Goal: Navigation & Orientation: Find specific page/section

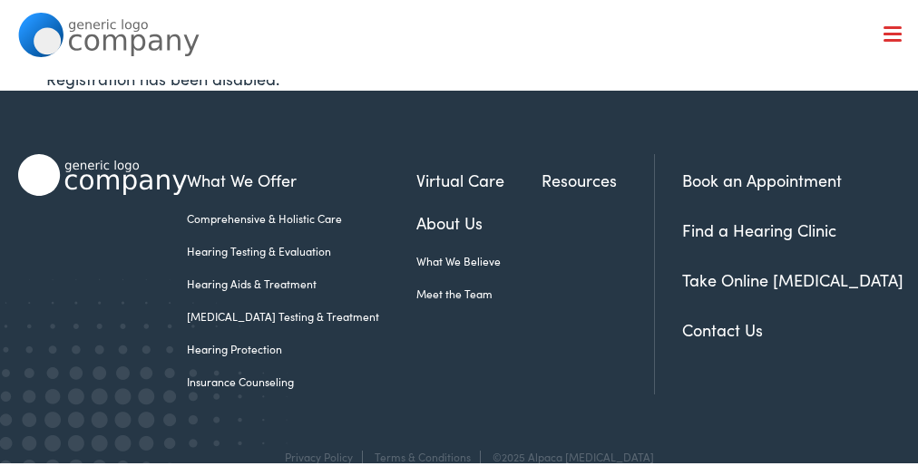
click at [459, 277] on ul "What We Offer Comprehensive & Holistic Care Hearing Testing & Evaluation Hearin…" at bounding box center [420, 258] width 467 height 186
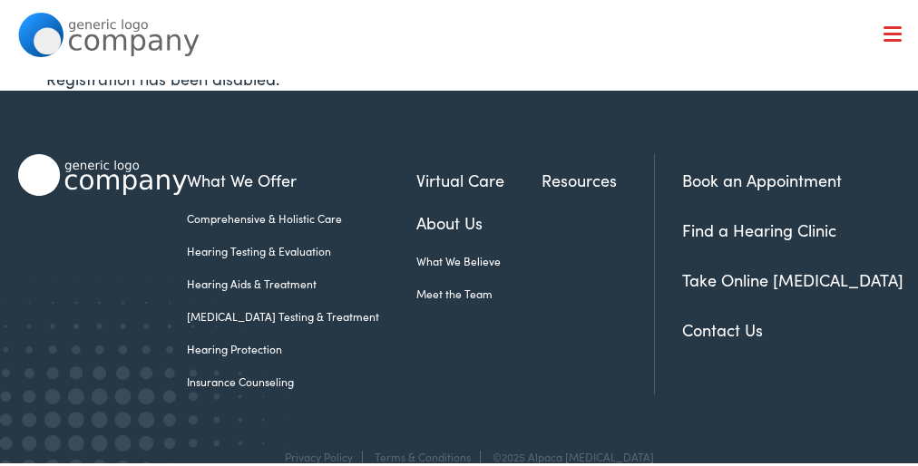
click at [459, 277] on ul "What We Offer Comprehensive & Holistic Care Hearing Testing & Evaluation Hearin…" at bounding box center [420, 258] width 467 height 186
